Goal: Navigation & Orientation: Find specific page/section

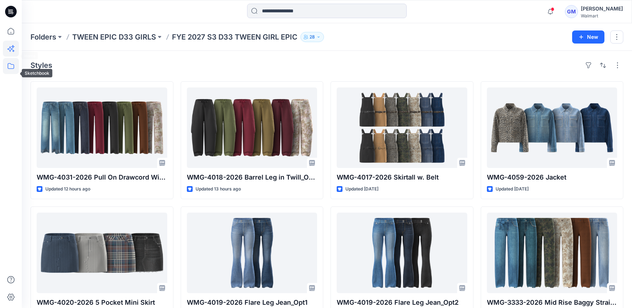
scroll to position [24, 0]
click at [54, 35] on p "Folders" at bounding box center [43, 37] width 26 height 10
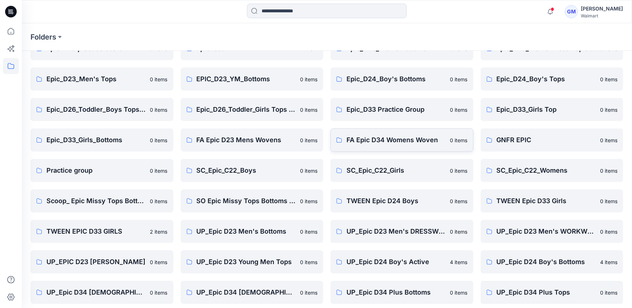
scroll to position [169, 0]
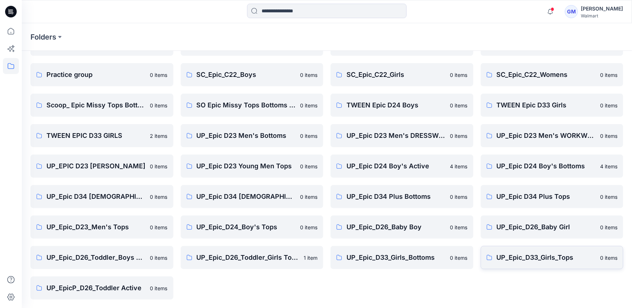
click at [541, 256] on p "UP_Epic_D33_Girls_Tops" at bounding box center [546, 258] width 99 height 10
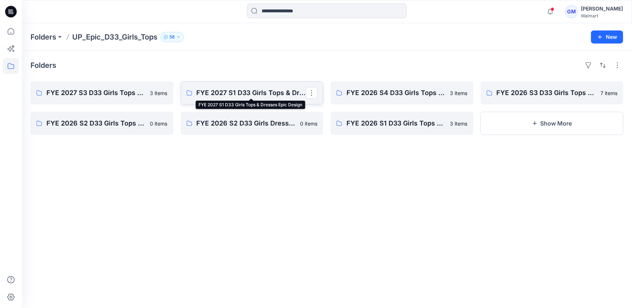
click at [251, 91] on p "FYE 2027 S1 D33 Girls Tops & Dresses Epic Design" at bounding box center [252, 93] width 110 height 10
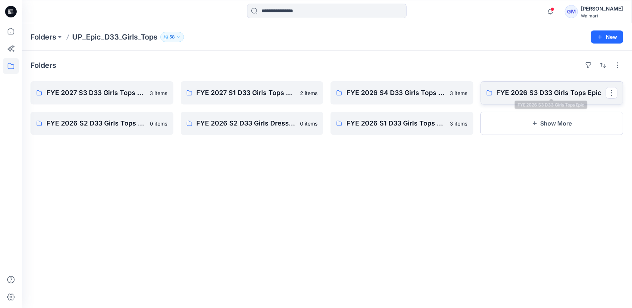
click at [519, 92] on p "FYE 2026 S3 D33 Girls Tops Epic" at bounding box center [552, 93] width 110 height 10
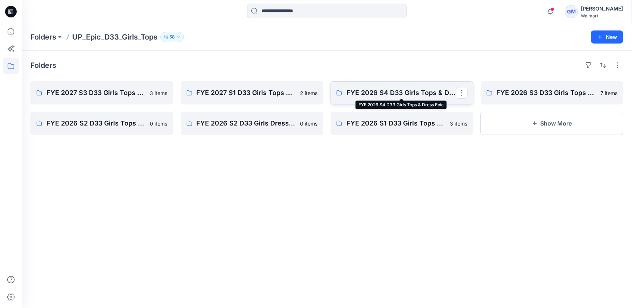
click at [371, 89] on p "FYE 2026 S4 D33 Girls Tops & Dress Epic" at bounding box center [402, 93] width 110 height 10
click at [120, 97] on p "FYE 2027 S3 D33 Girls Tops & Dresses Epic Design" at bounding box center [101, 93] width 110 height 10
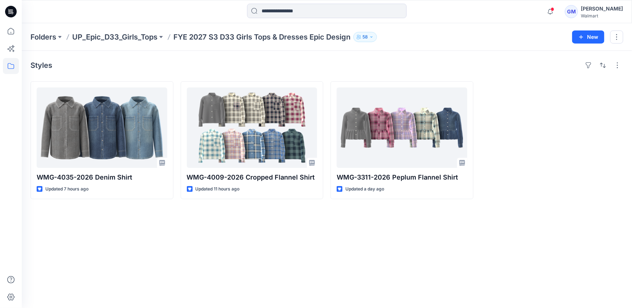
click at [562, 145] on div at bounding box center [552, 140] width 143 height 118
